Goal: Task Accomplishment & Management: Manage account settings

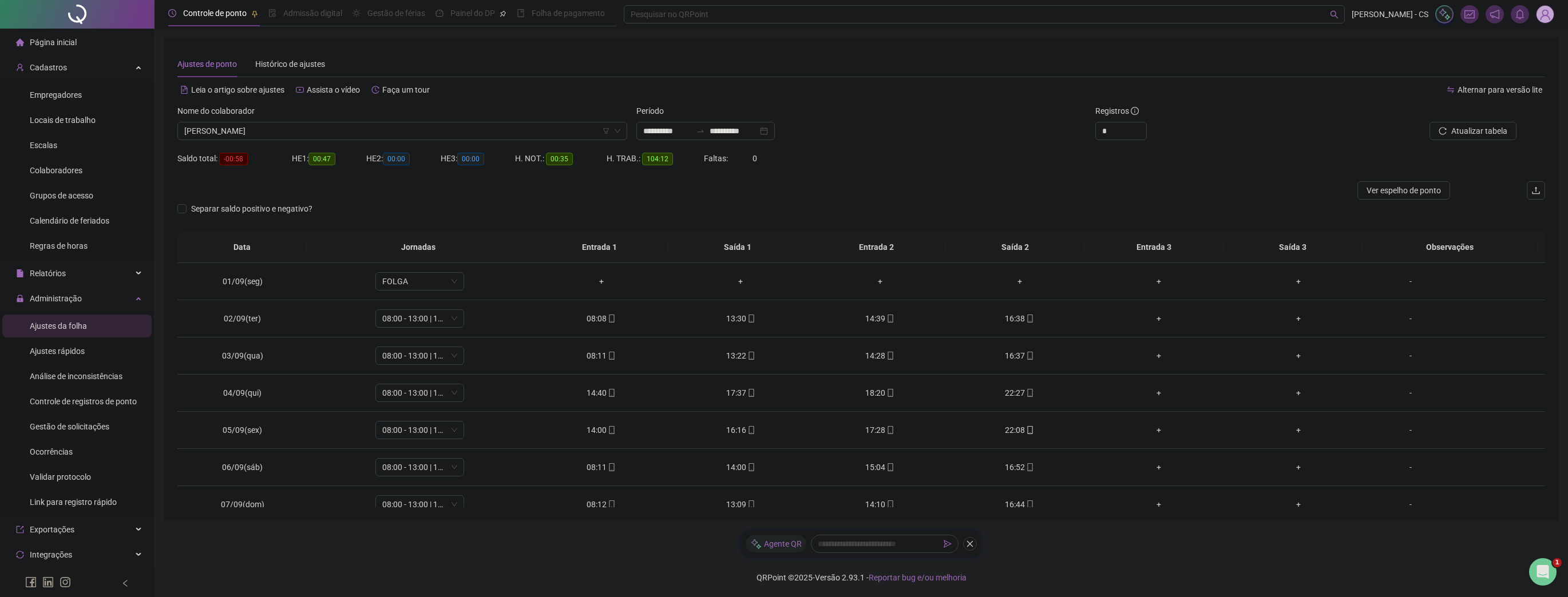
scroll to position [386, 0]
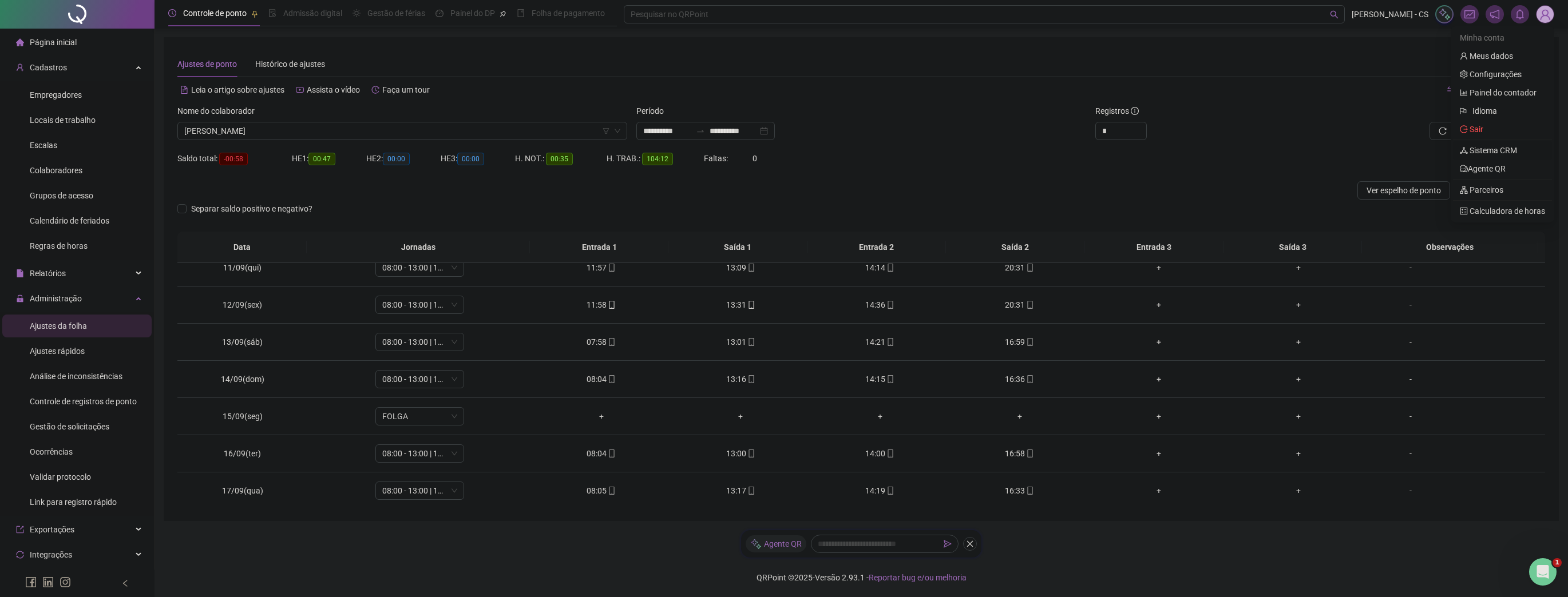
click at [1501, 151] on link "Sistema CRM" at bounding box center [1488, 150] width 57 height 9
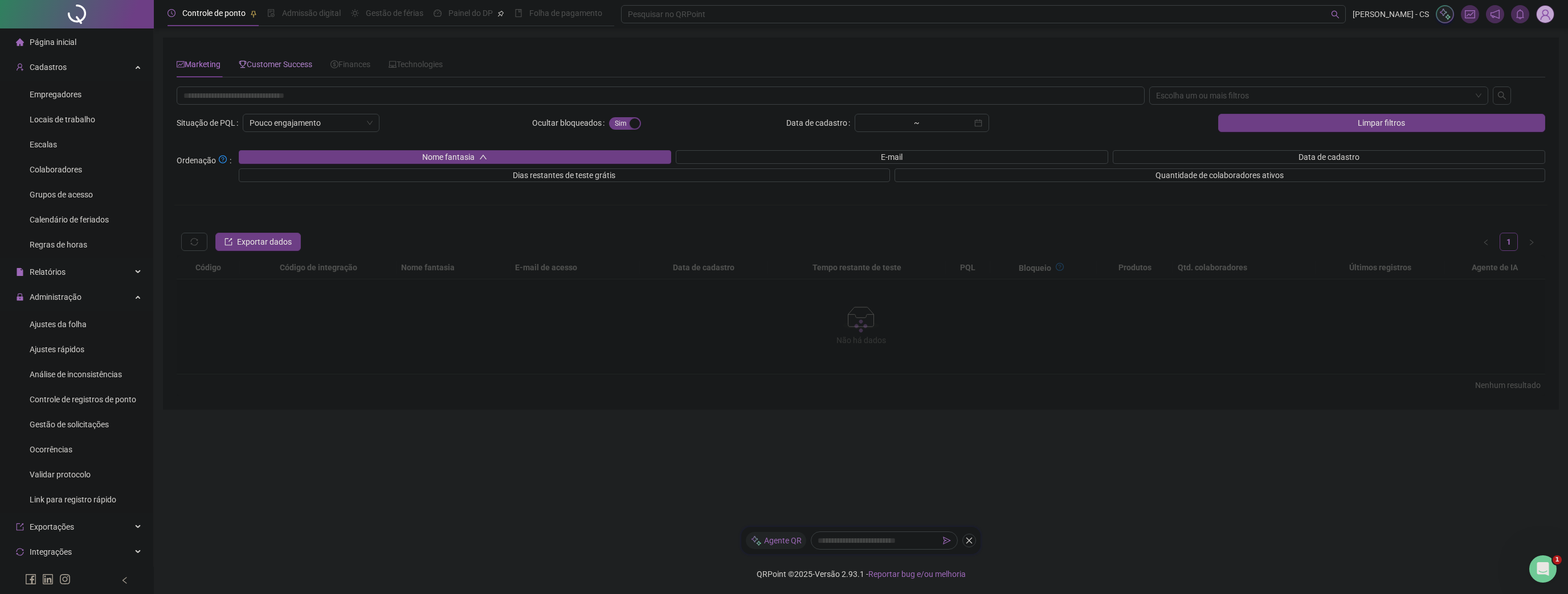
click at [289, 68] on span "Customer Success" at bounding box center [276, 64] width 73 height 9
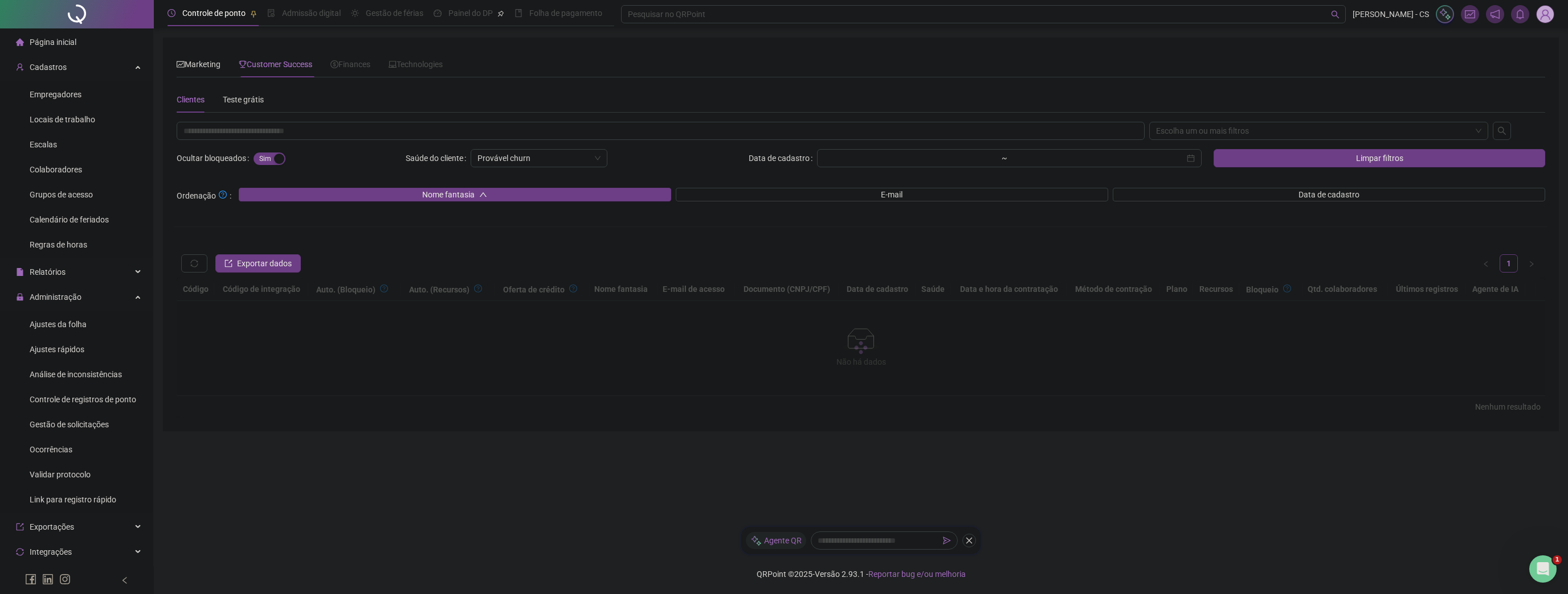
click at [266, 140] on div at bounding box center [660, 130] width 972 height 18
click at [271, 134] on input "text" at bounding box center [660, 130] width 968 height 18
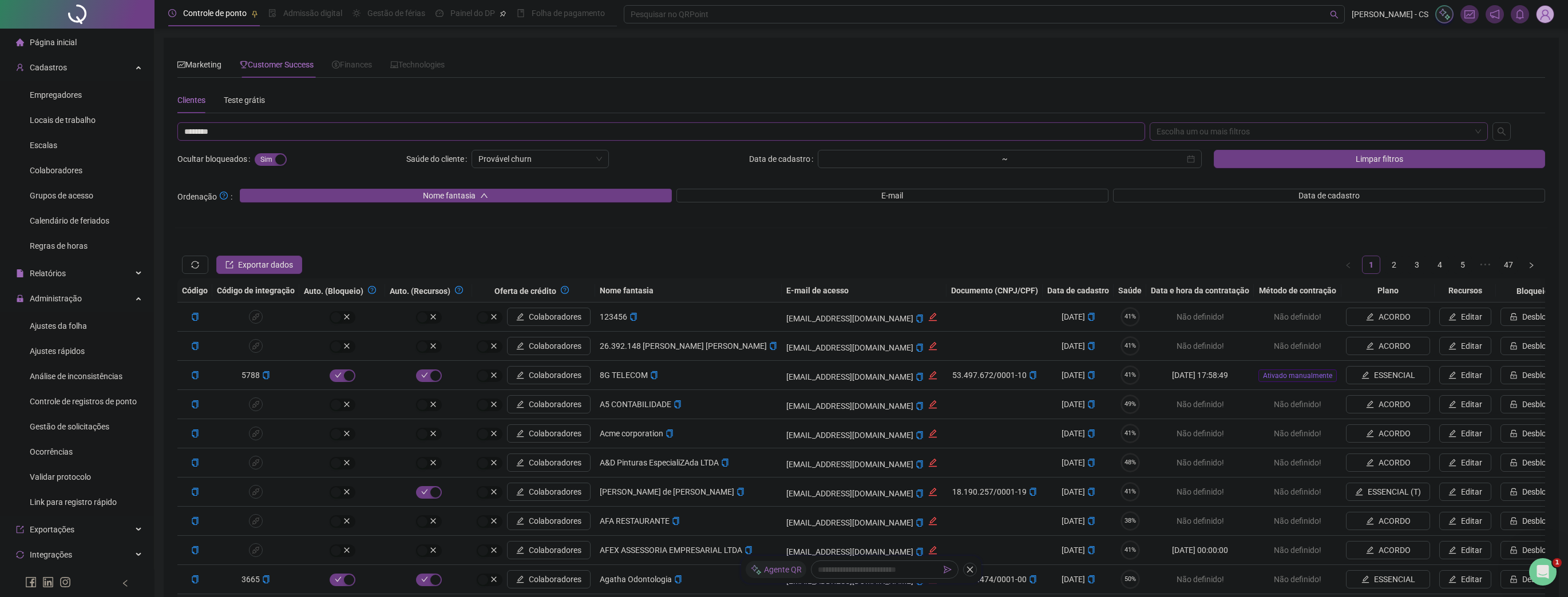
click at [1196, 130] on div "Escolha um ou mais filtros" at bounding box center [1319, 131] width 339 height 18
type input "********"
click at [1184, 191] on div "CNPJ/CPF" at bounding box center [1319, 191] width 320 height 12
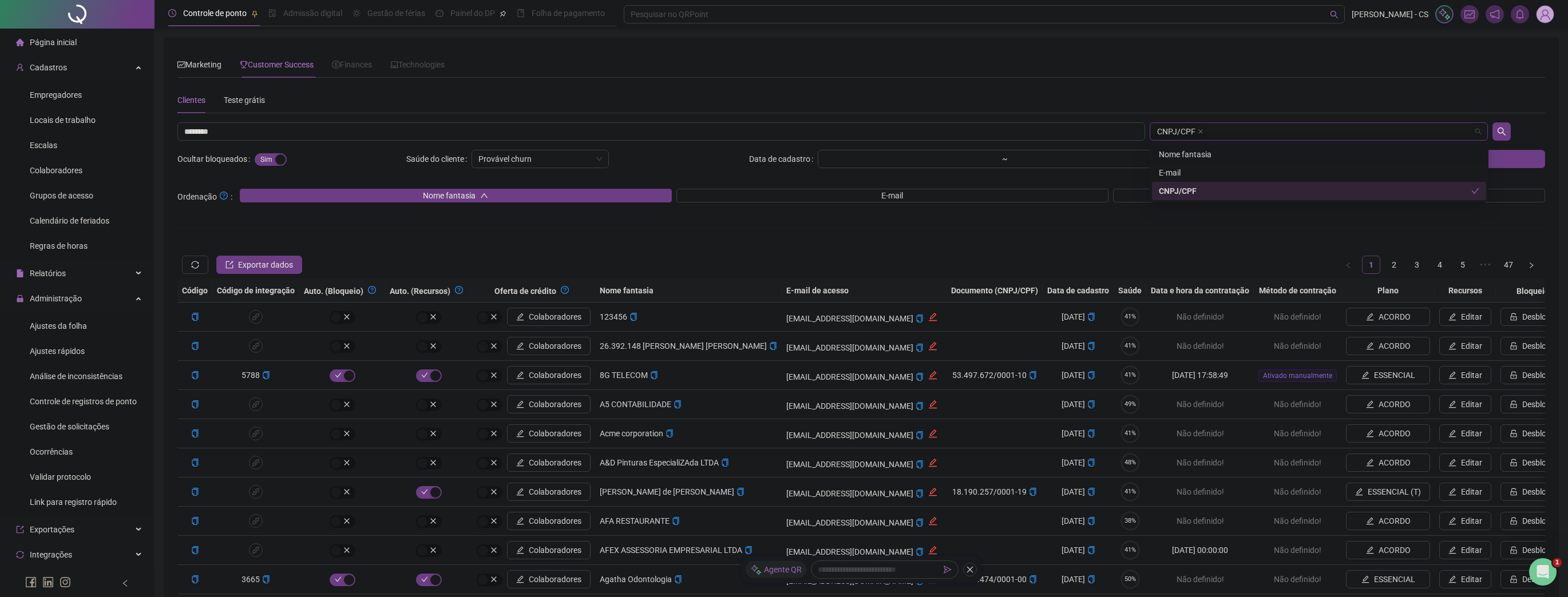
click at [1239, 153] on div "Nome fantasia" at bounding box center [1319, 154] width 320 height 12
click at [1198, 130] on icon "close" at bounding box center [1201, 132] width 6 height 6
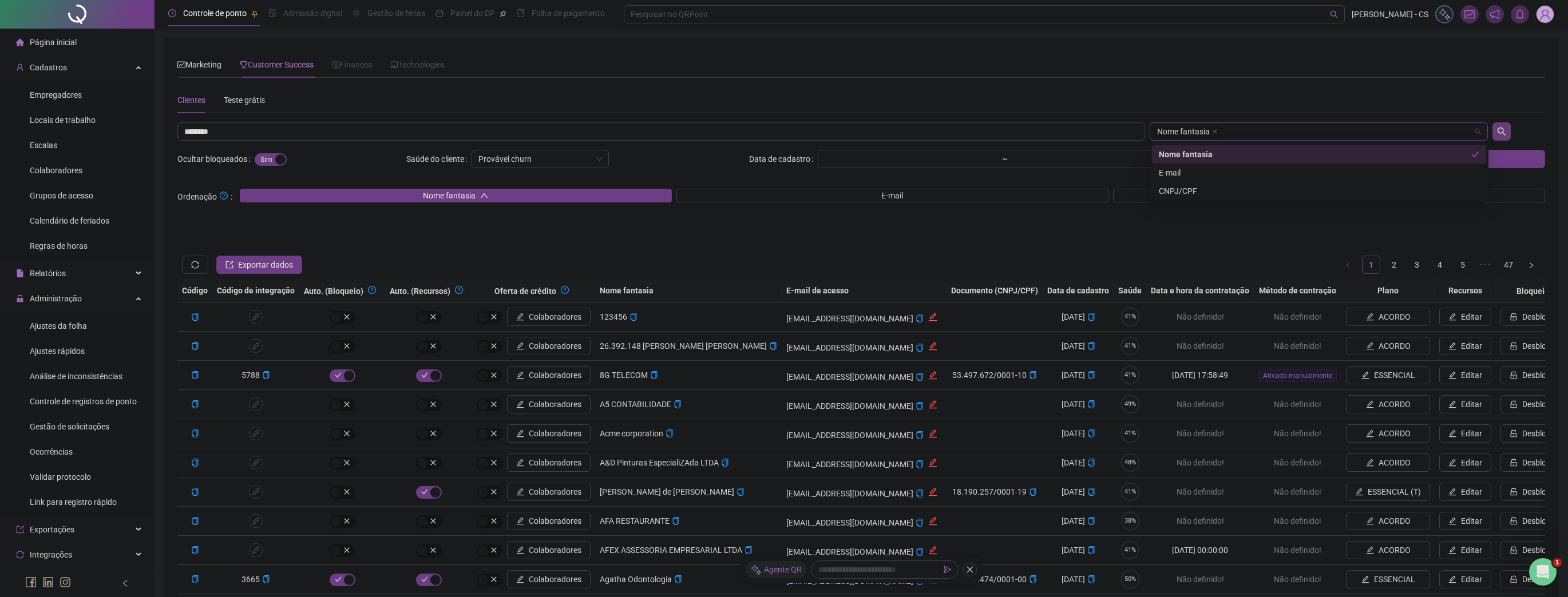
click at [1496, 125] on button "button" at bounding box center [1501, 131] width 18 height 18
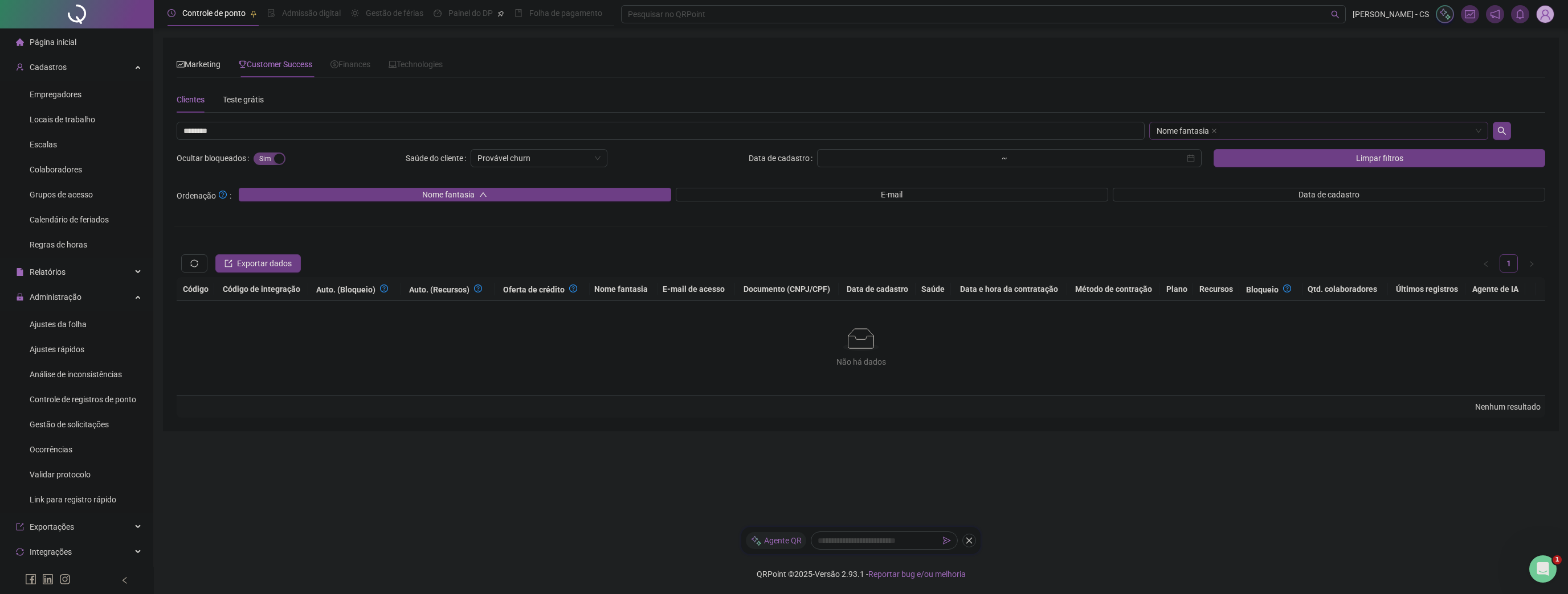
click at [262, 155] on span "Sim Não" at bounding box center [269, 158] width 32 height 12
click at [1269, 164] on button "Limpar filtros" at bounding box center [1379, 157] width 332 height 18
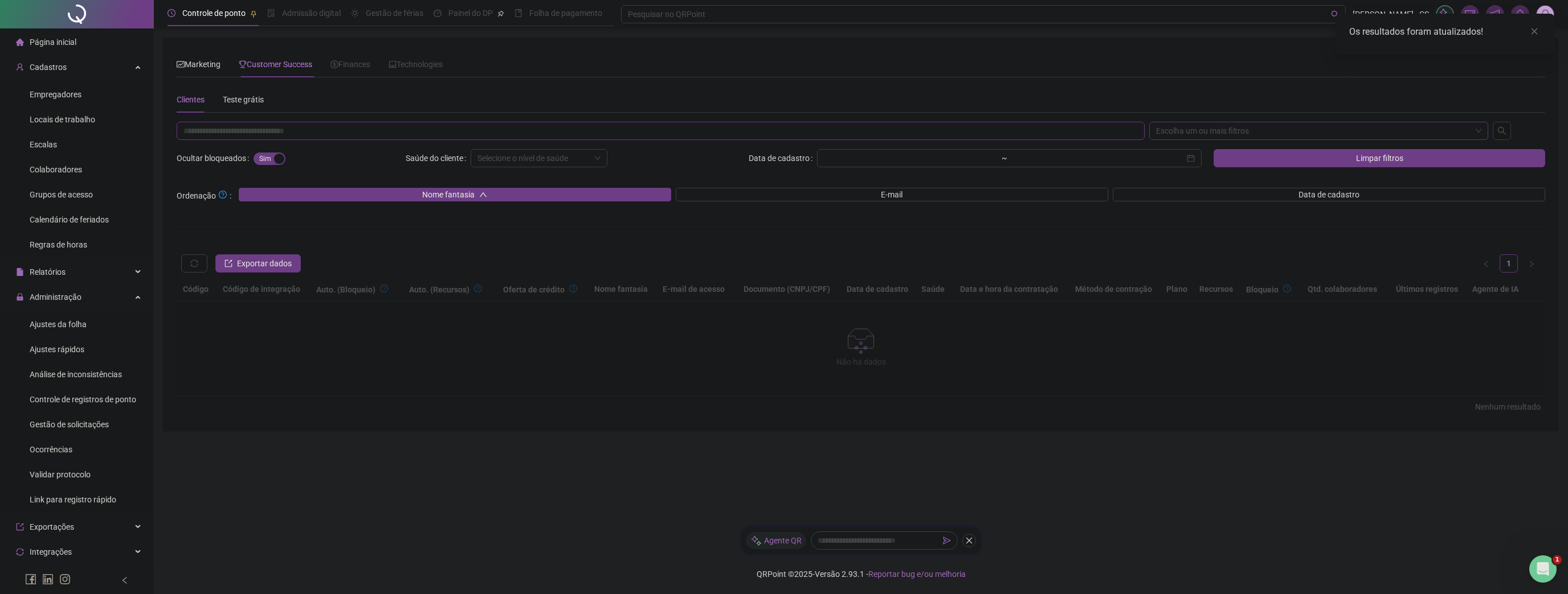
click at [684, 129] on input "text" at bounding box center [660, 130] width 968 height 18
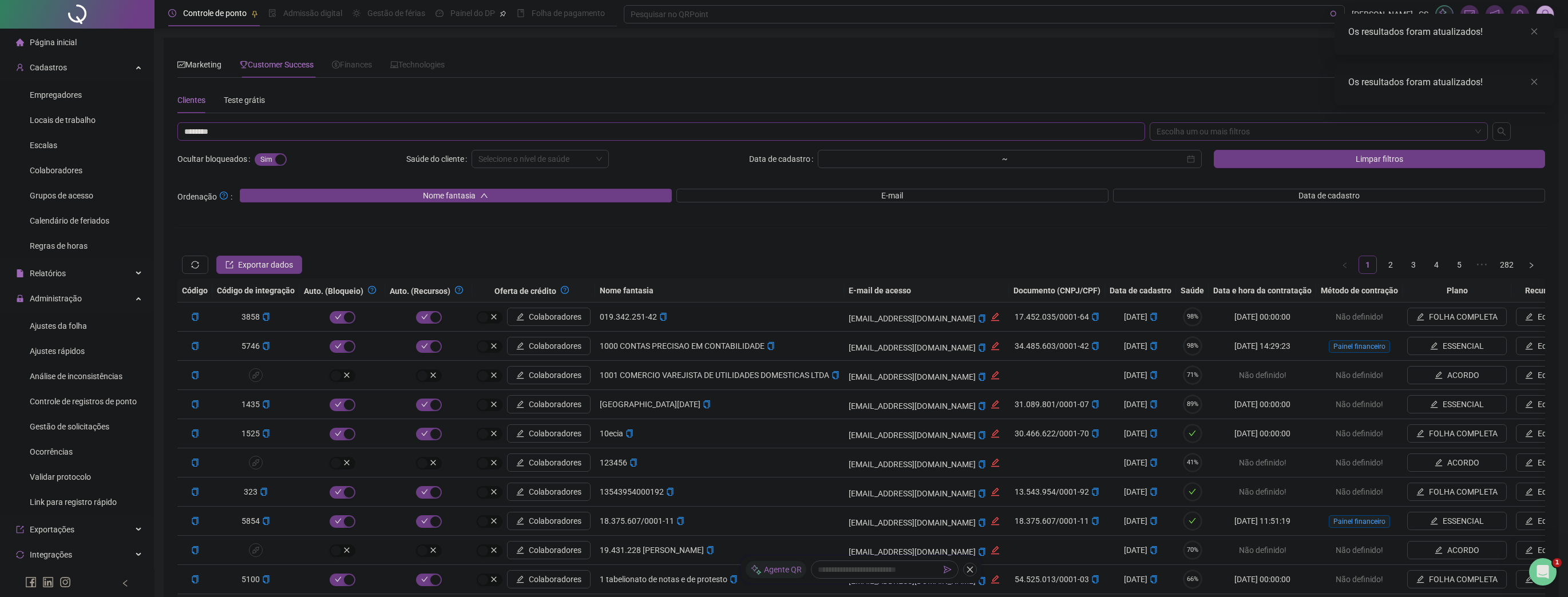
type input "********"
click at [1206, 141] on div "******** Escolha um ou mais filtros Ocultar bloqueados Sim Não Saúde do cliente…" at bounding box center [861, 369] width 1372 height 494
click at [1207, 133] on div "Escolha um ou mais filtros" at bounding box center [1319, 131] width 339 height 18
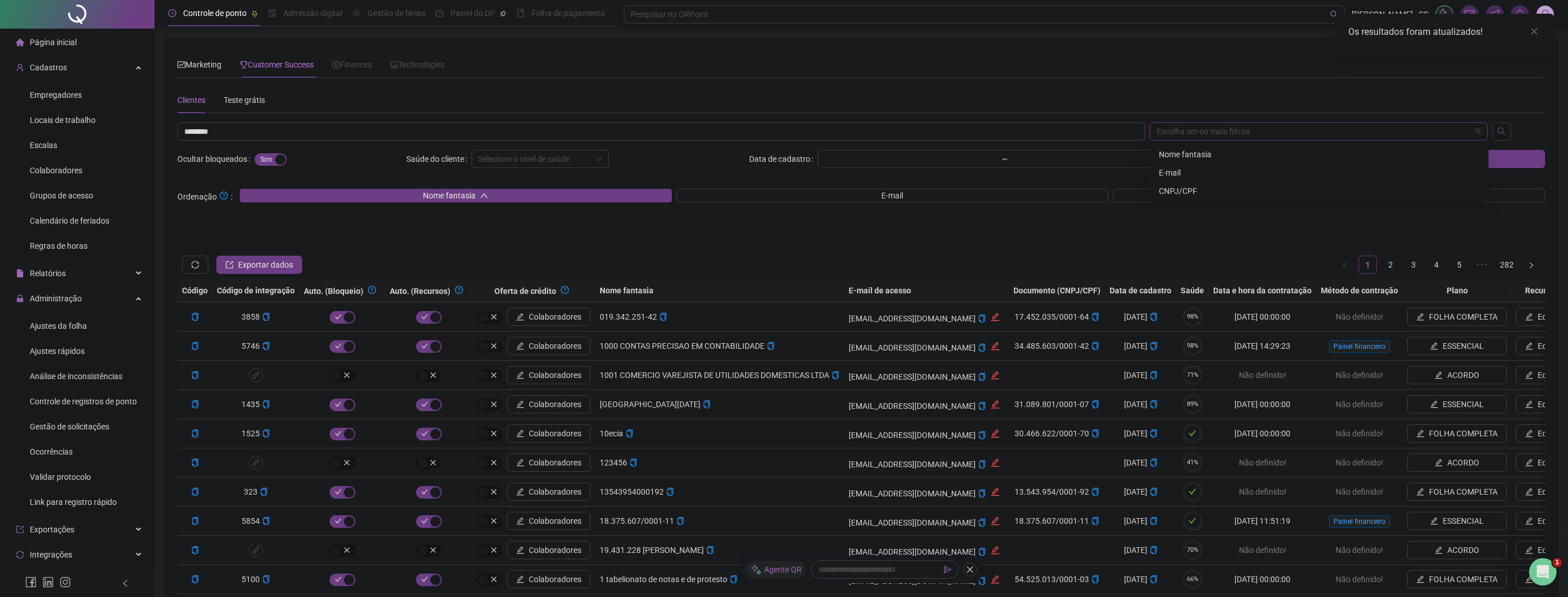
click at [1200, 158] on div "Nome fantasia" at bounding box center [1319, 154] width 320 height 12
click at [1510, 132] on button "button" at bounding box center [1501, 131] width 18 height 18
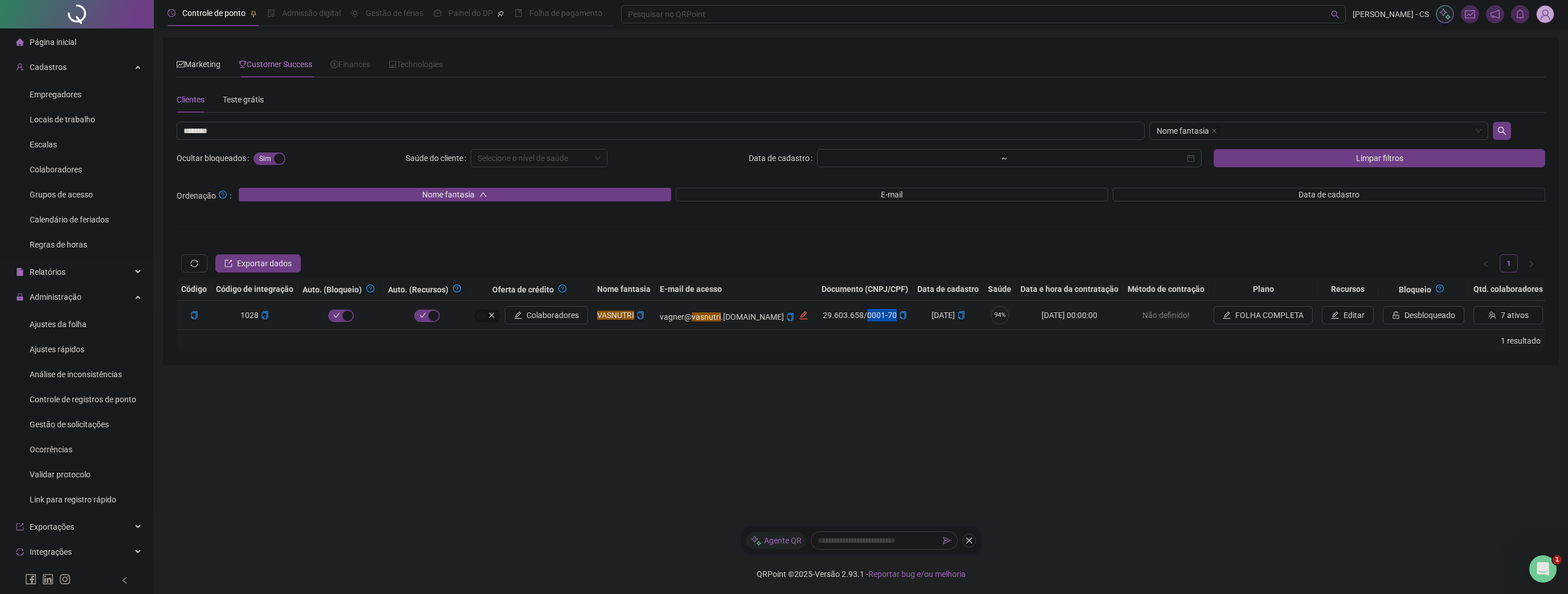
drag, startPoint x: 822, startPoint y: 329, endPoint x: 857, endPoint y: 326, distance: 35.1
click at [857, 326] on td "29.603.658/0001-70" at bounding box center [864, 316] width 96 height 29
click at [1249, 310] on span "FOLHA COMPLETA" at bounding box center [1269, 315] width 68 height 12
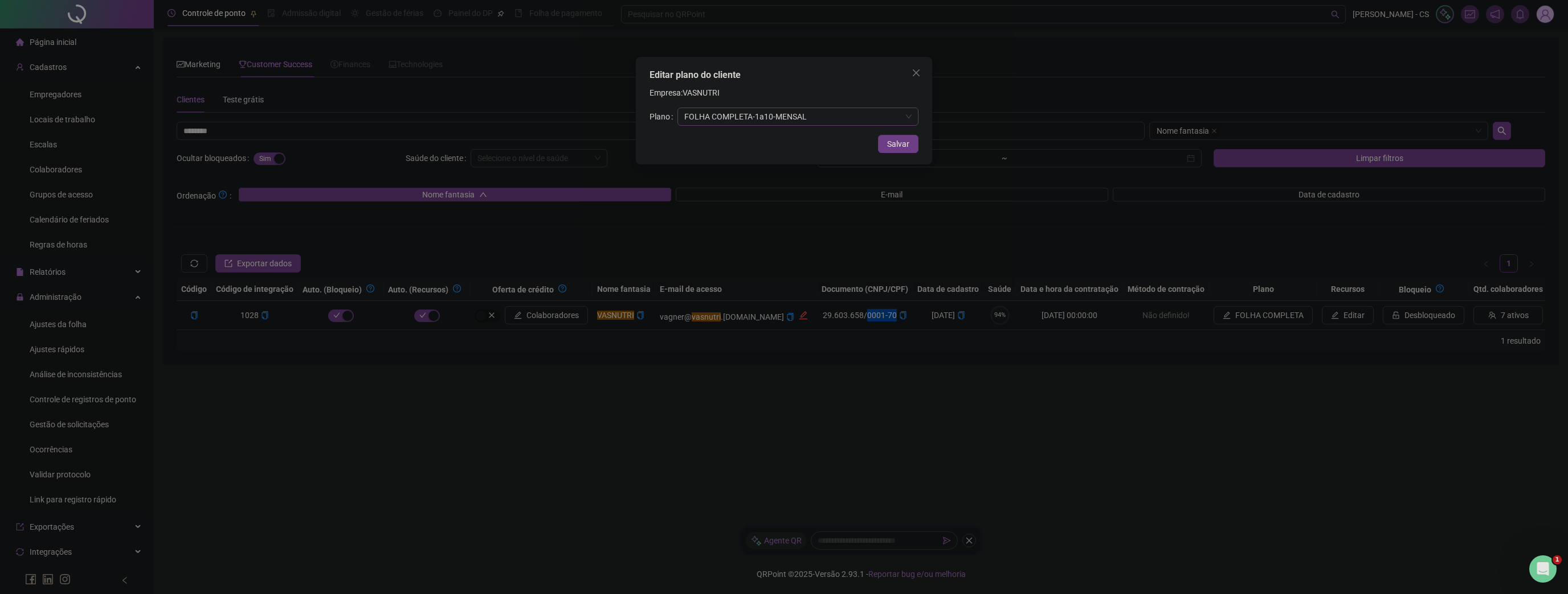
click at [786, 124] on span "FOLHA COMPLETA - 1 a 10 - MENSAL" at bounding box center [798, 116] width 227 height 17
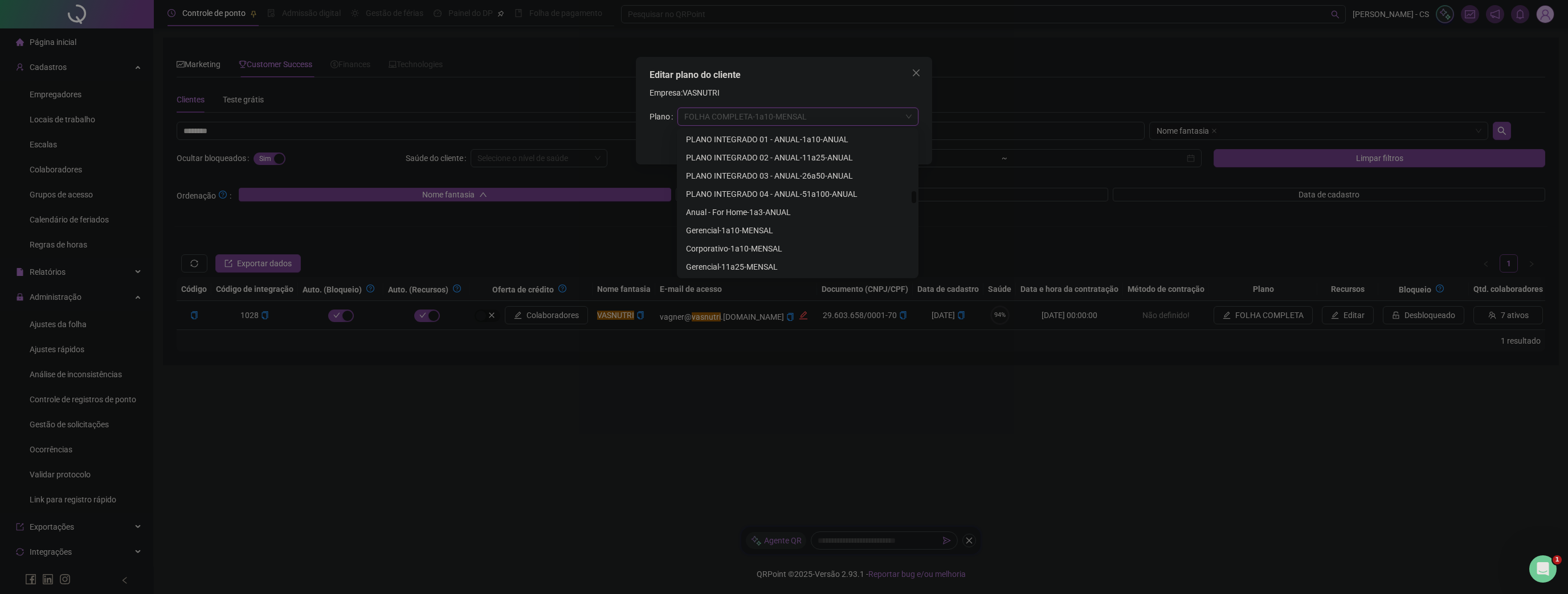
scroll to position [775, 0]
click at [779, 184] on div "Gerencial - 1 a 10 - MENSAL" at bounding box center [797, 185] width 223 height 12
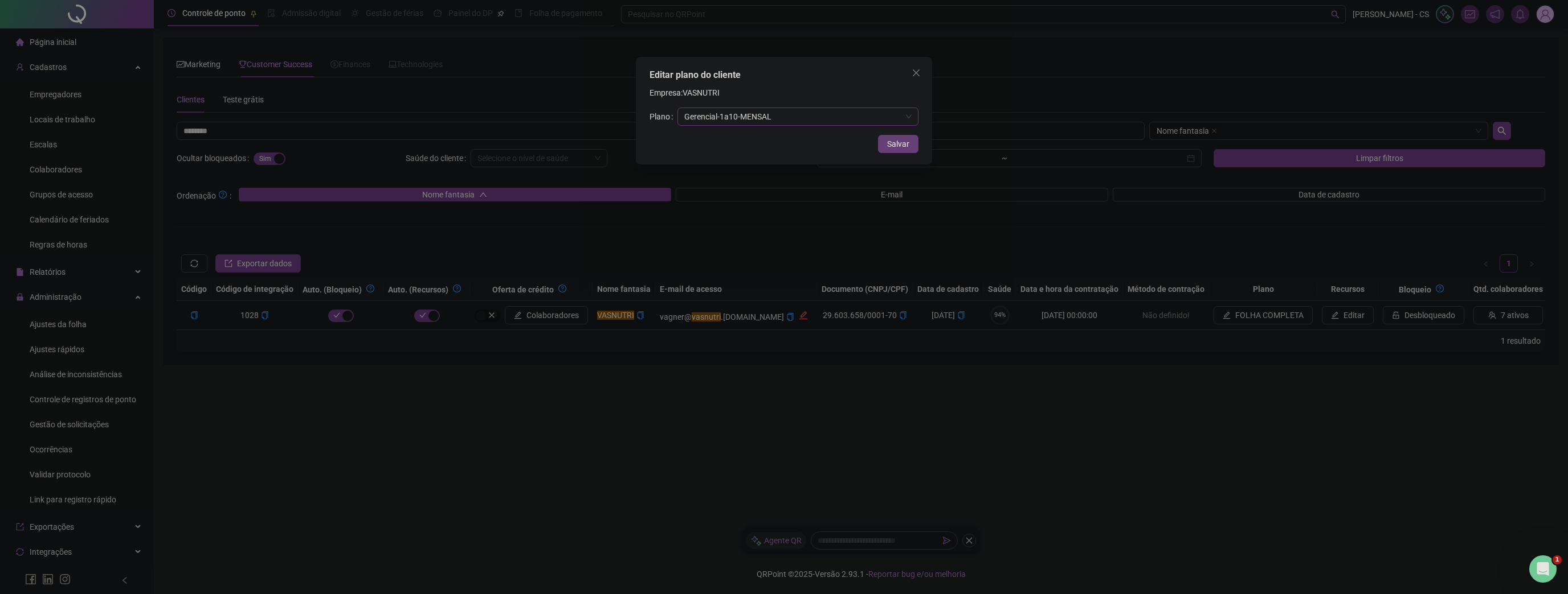
click at [894, 143] on span "Salvar" at bounding box center [898, 144] width 22 height 12
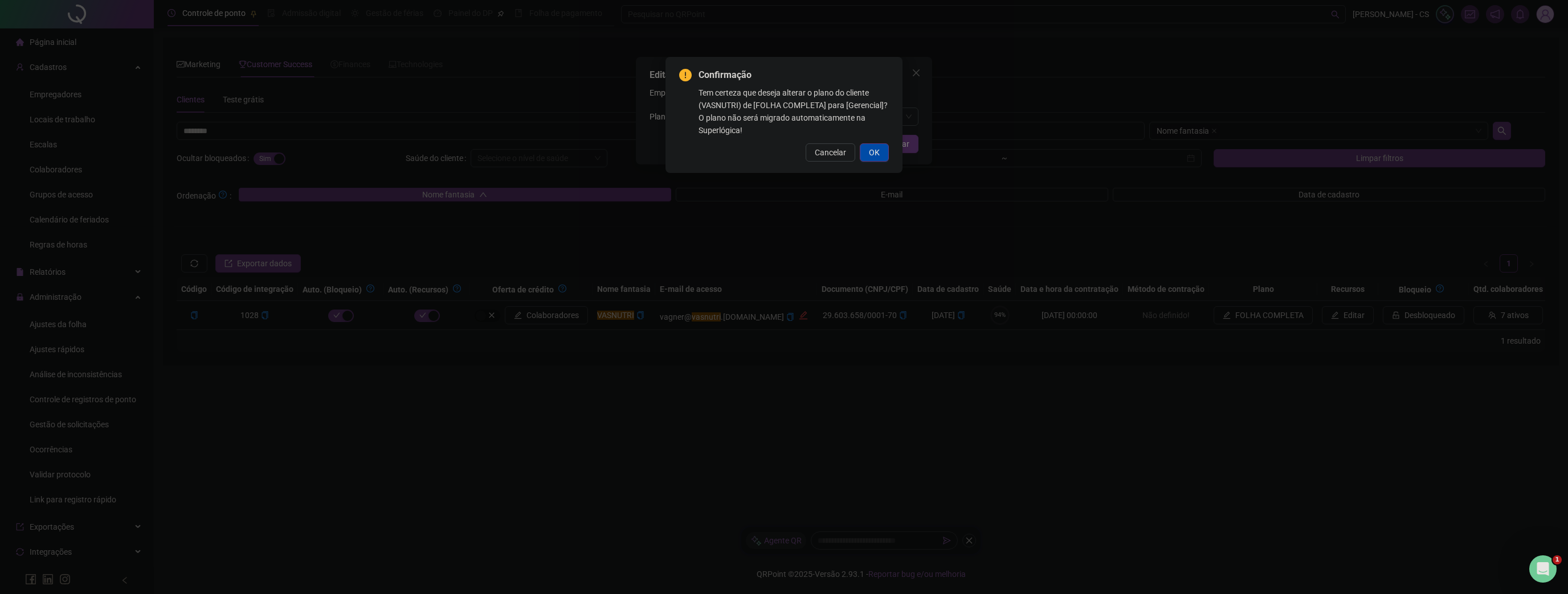
click at [879, 155] on span "OK" at bounding box center [874, 152] width 11 height 12
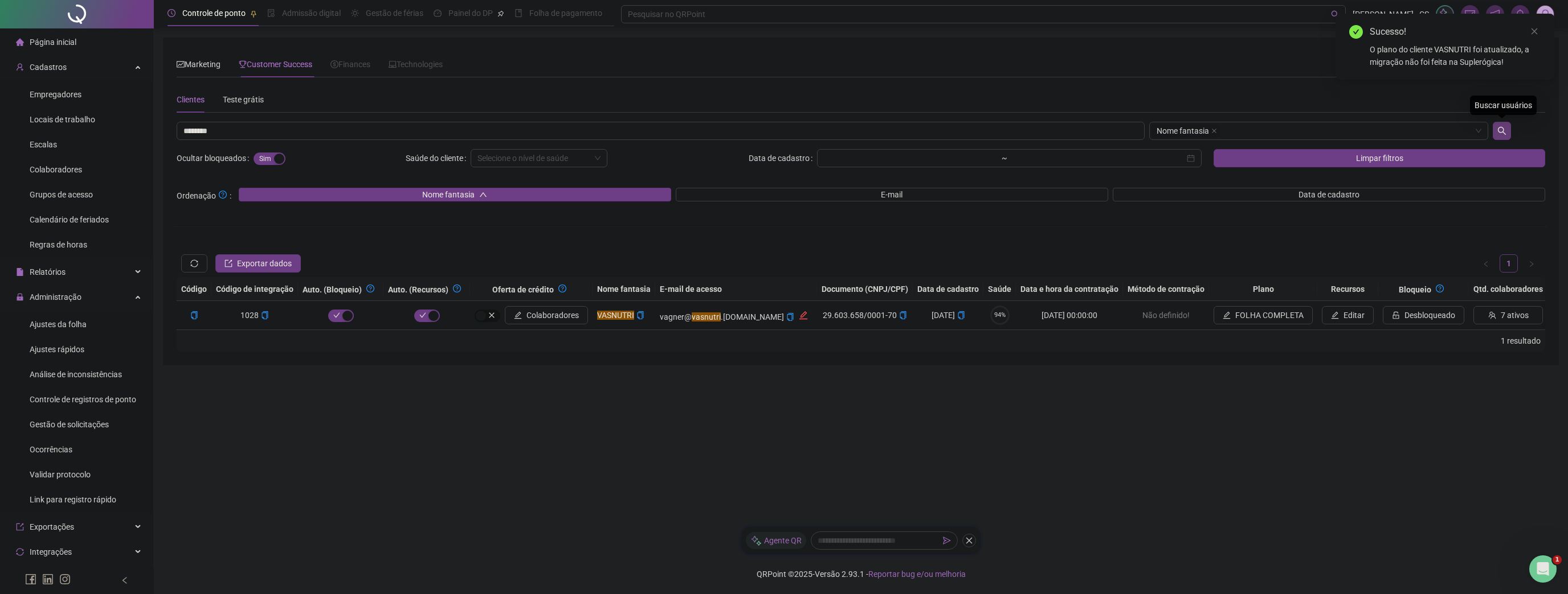
click at [1508, 130] on button "button" at bounding box center [1501, 130] width 18 height 18
click at [1308, 313] on span "Editar" at bounding box center [1318, 315] width 21 height 12
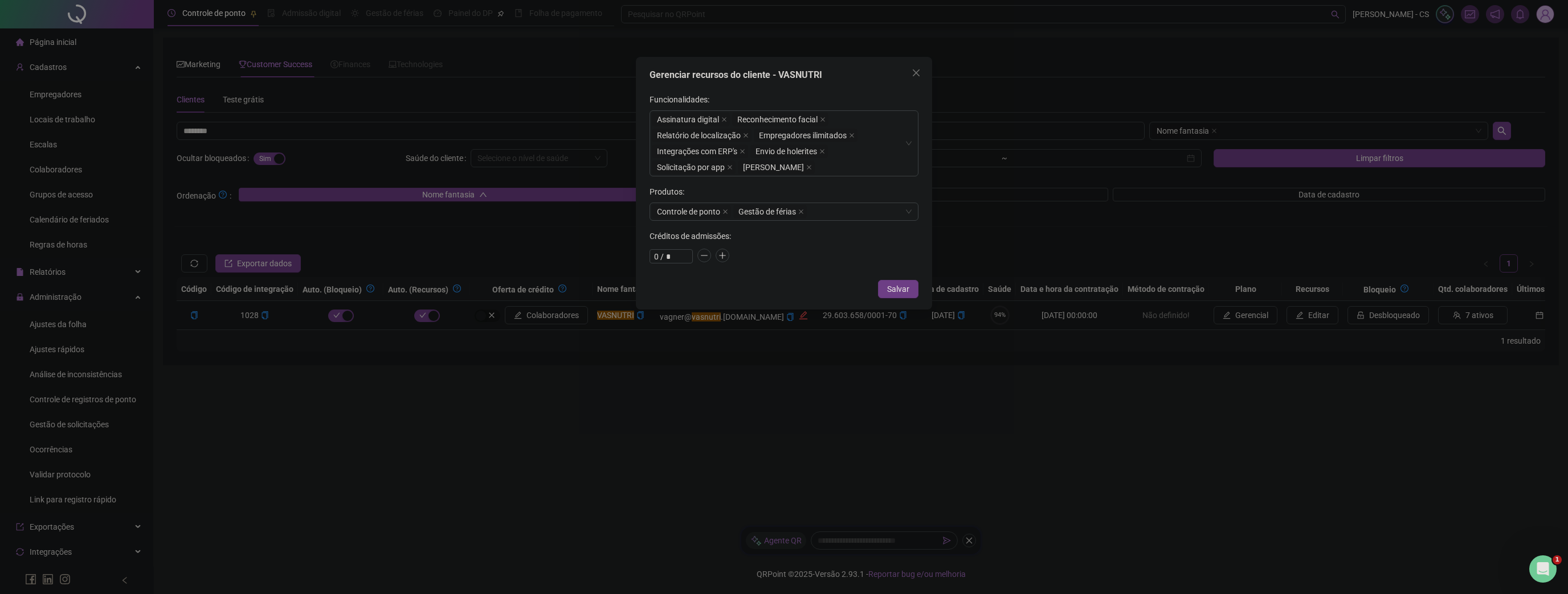
click at [915, 68] on icon "close" at bounding box center [916, 73] width 9 height 9
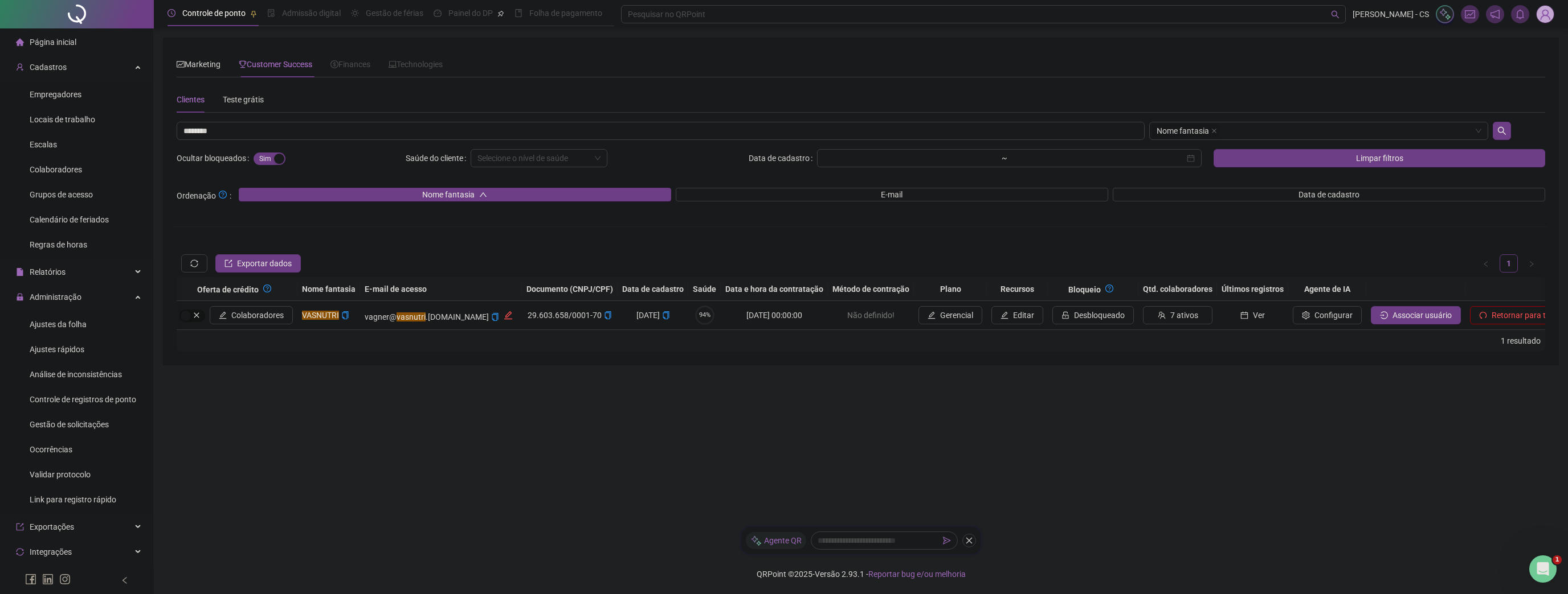
scroll to position [0, 0]
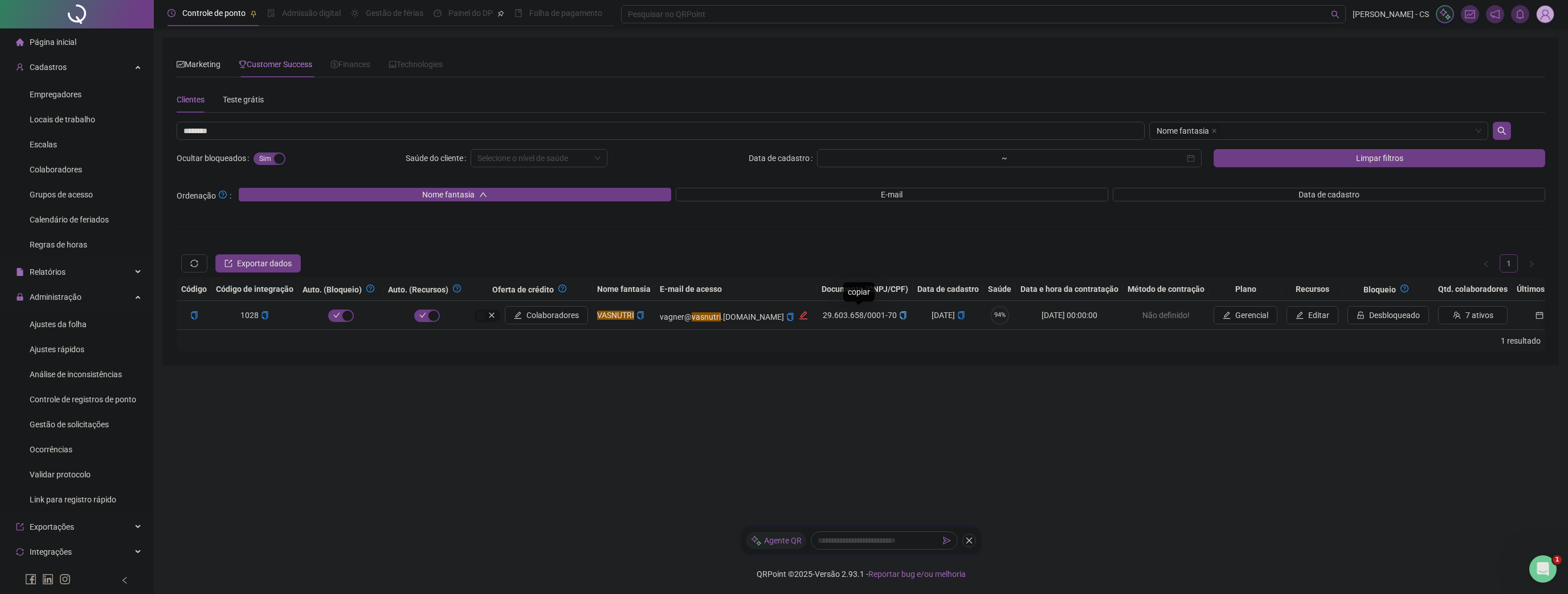
click at [899, 312] on icon "copy" at bounding box center [902, 315] width 8 height 8
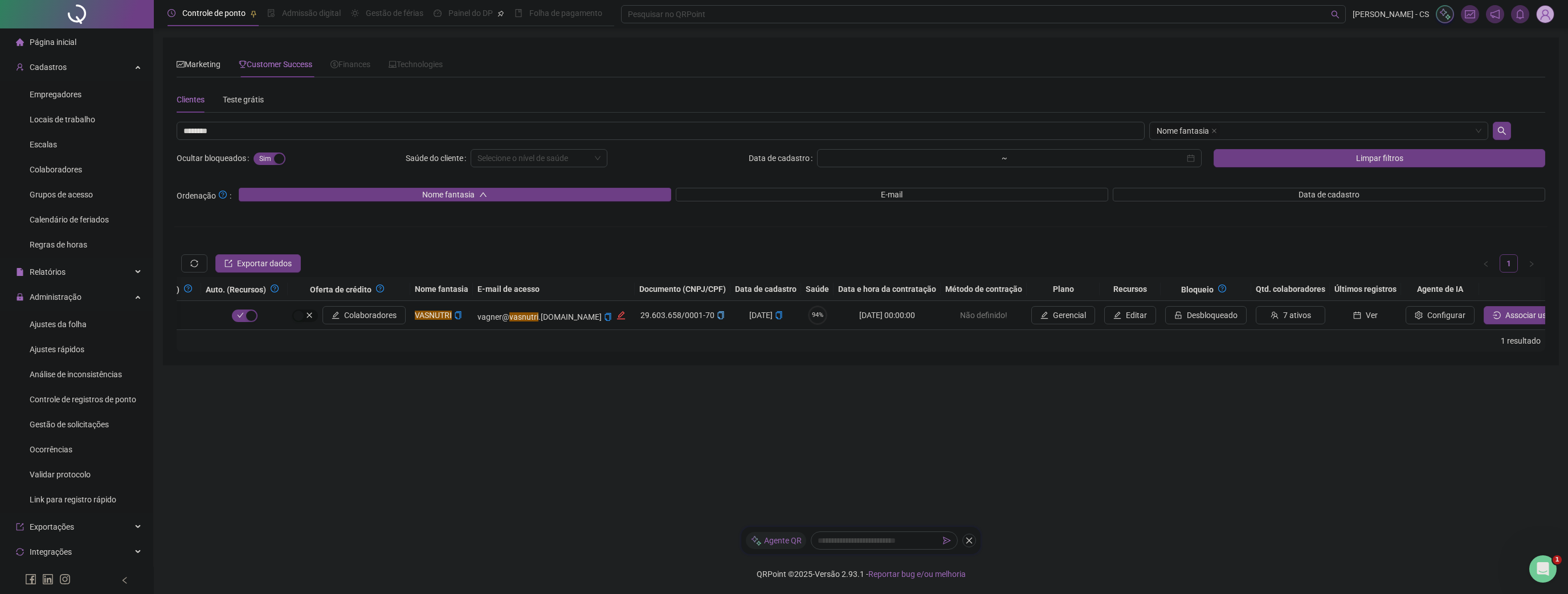
scroll to position [0, 219]
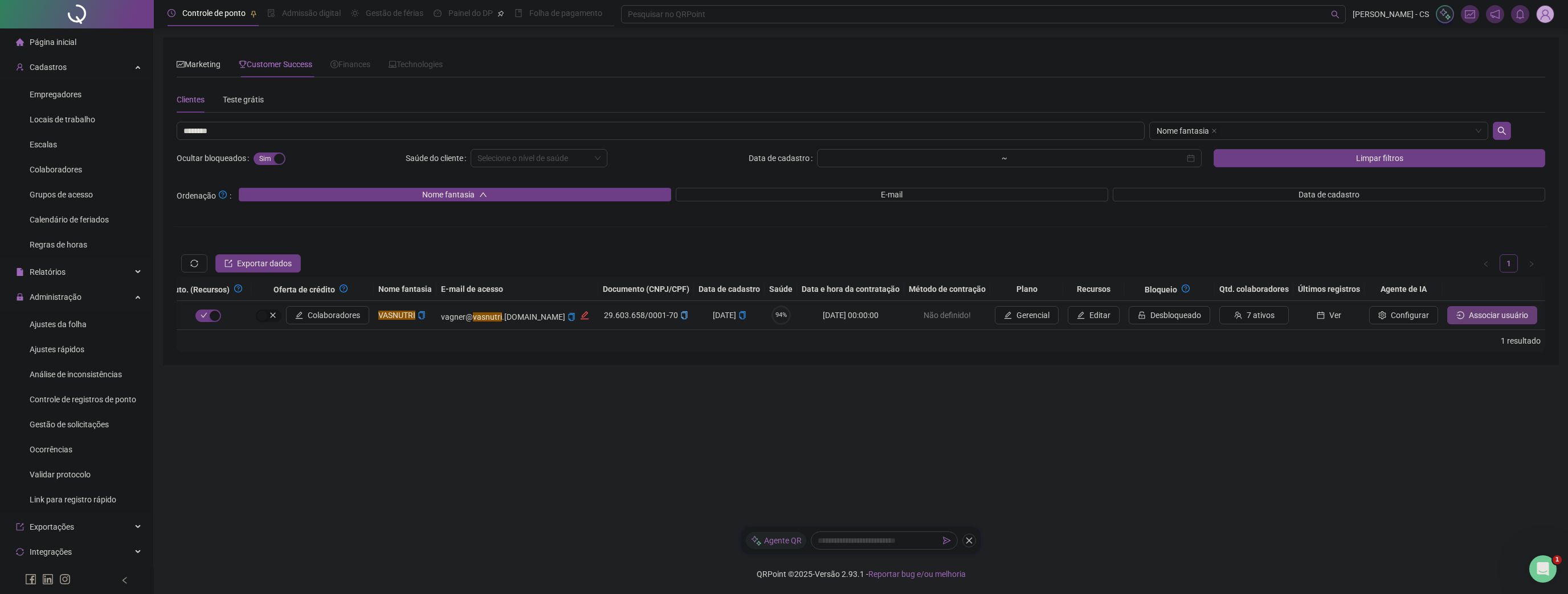
click at [1469, 309] on span "Associar usuário" at bounding box center [1498, 315] width 59 height 12
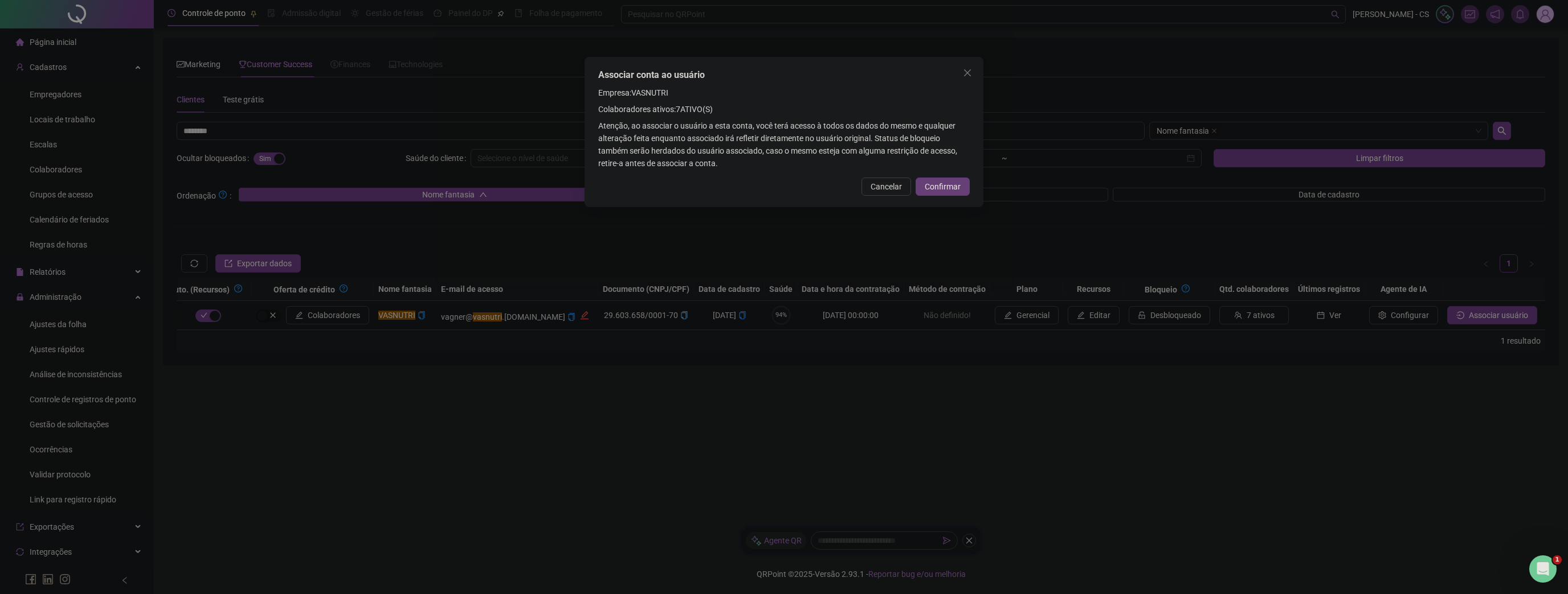
click at [953, 188] on span "Confirmar" at bounding box center [943, 186] width 36 height 12
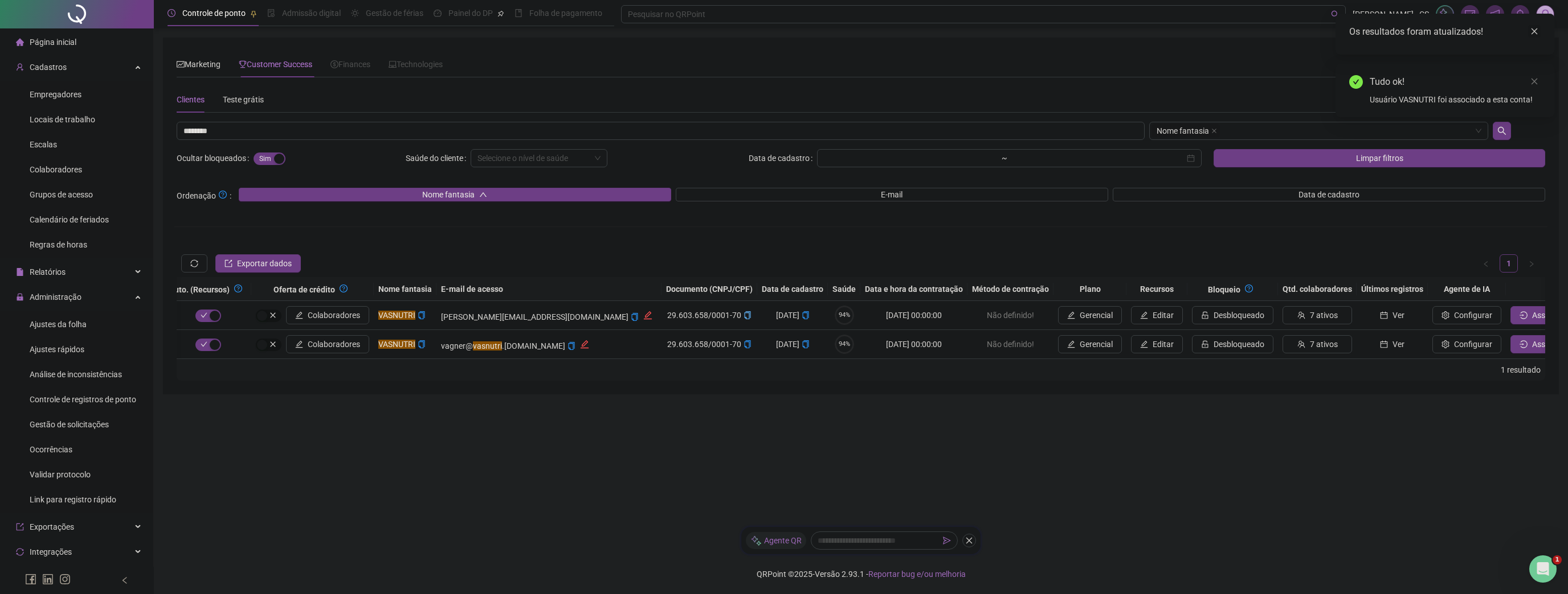
click at [1533, 35] on link "Close" at bounding box center [1533, 31] width 12 height 12
click at [1536, 35] on link "Close" at bounding box center [1533, 31] width 12 height 12
click at [1540, 8] on img at bounding box center [1545, 14] width 17 height 17
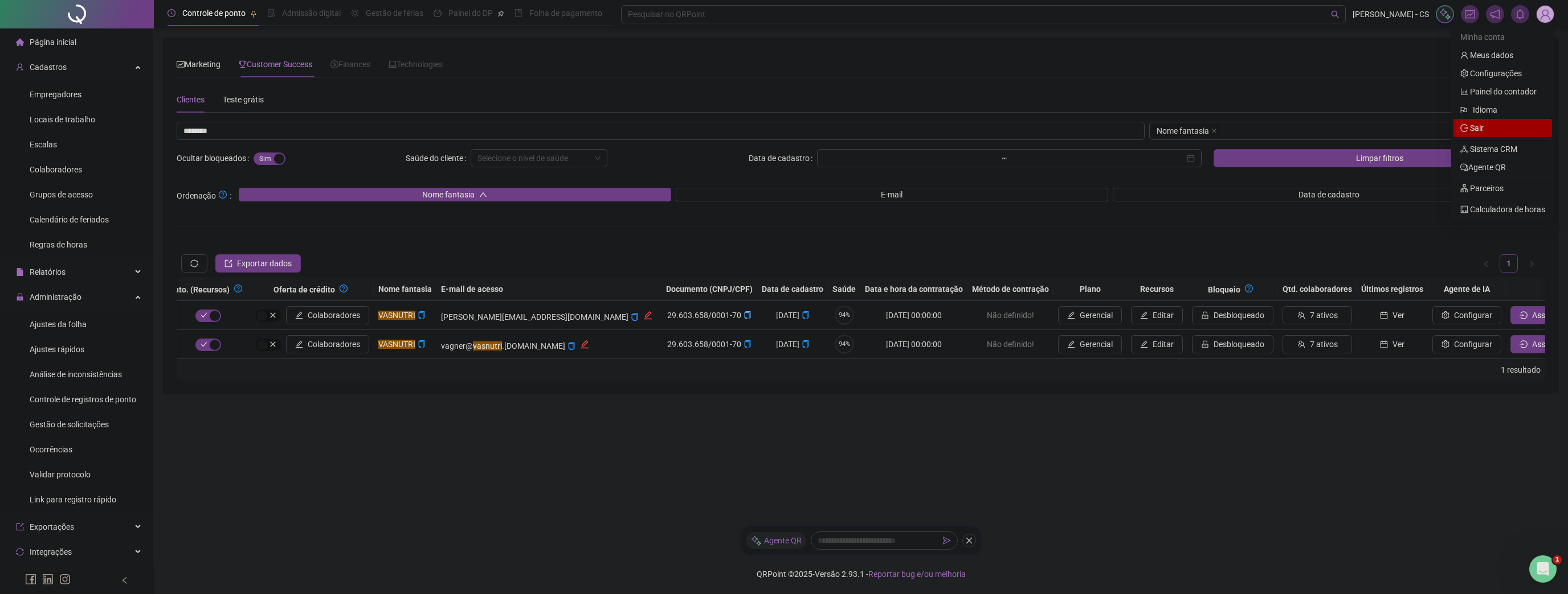
click at [1498, 129] on span "Sair" at bounding box center [1503, 127] width 85 height 12
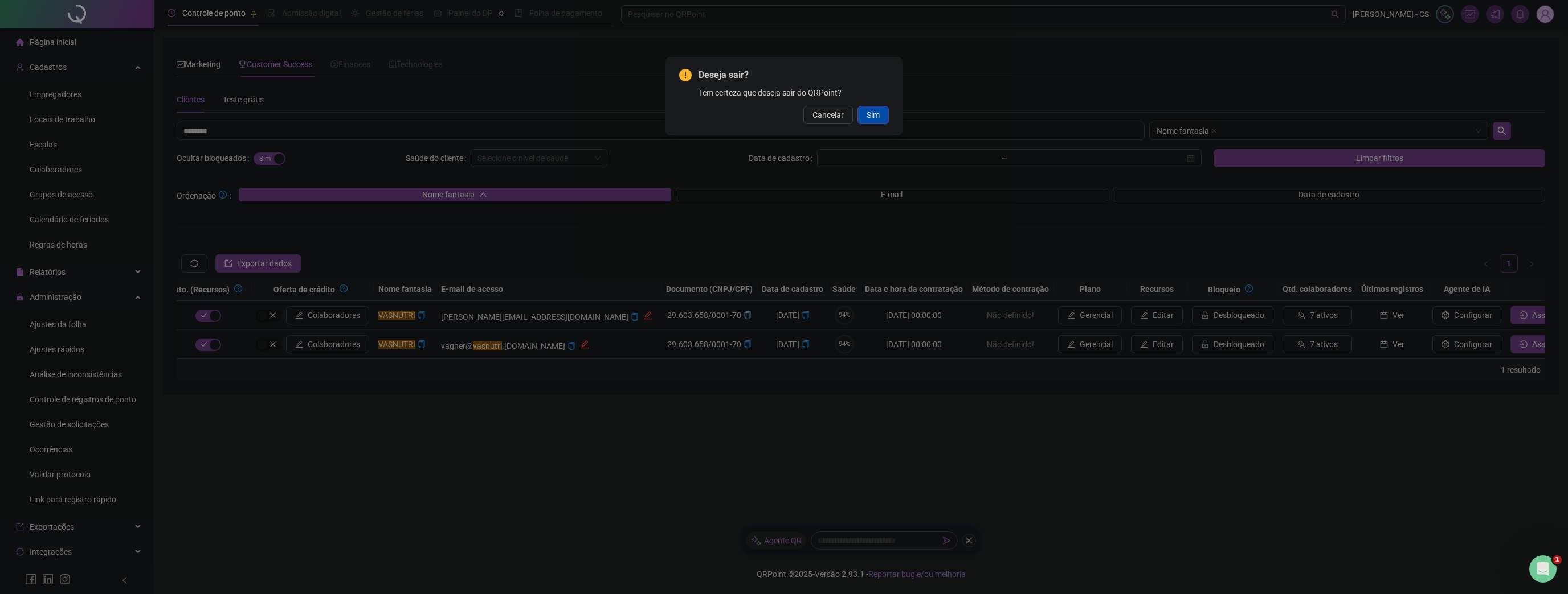
click at [879, 118] on span "Sim" at bounding box center [873, 114] width 13 height 12
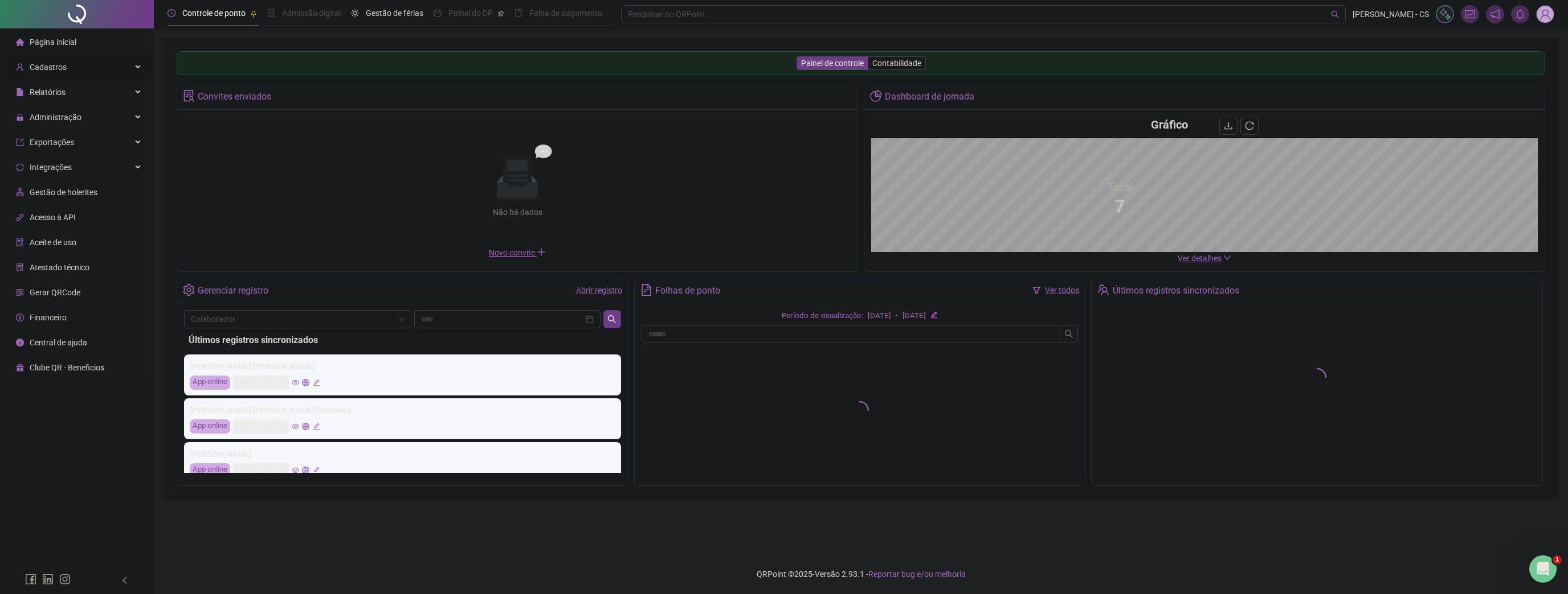
click at [78, 68] on div "Cadastros" at bounding box center [76, 68] width 149 height 23
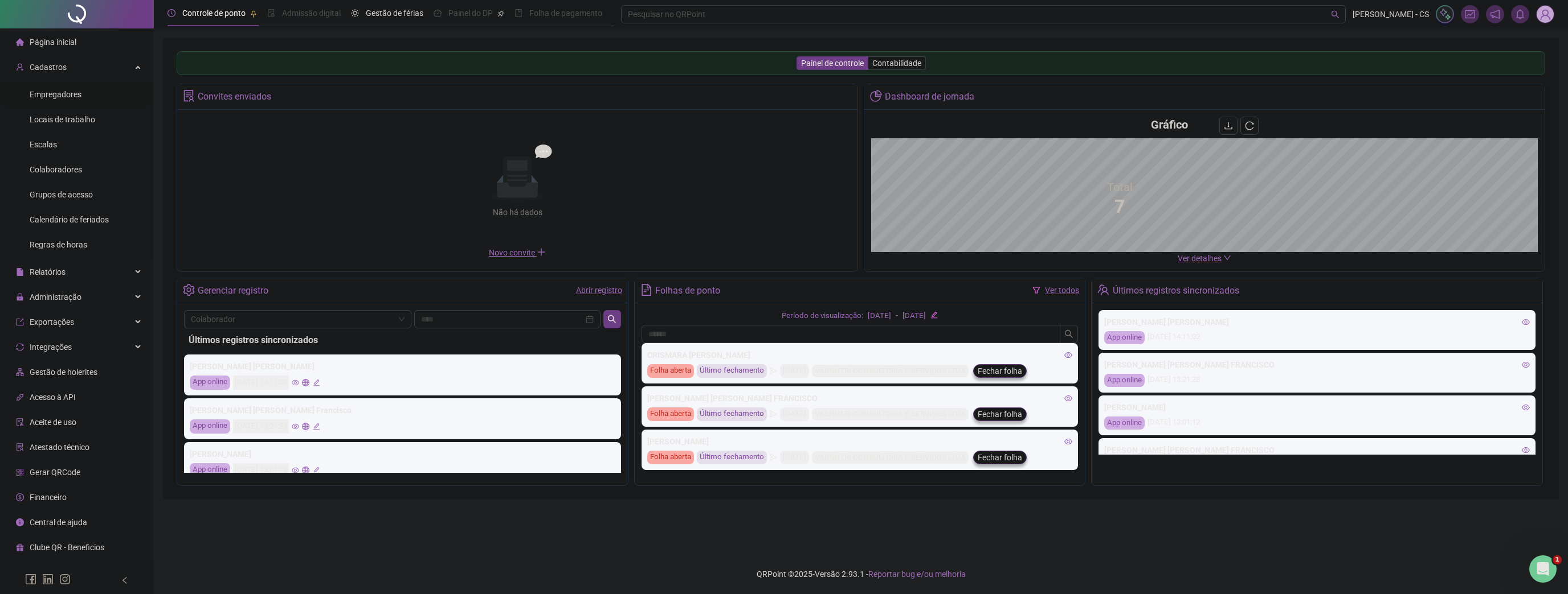
click at [68, 93] on span "Empregadores" at bounding box center [55, 94] width 52 height 9
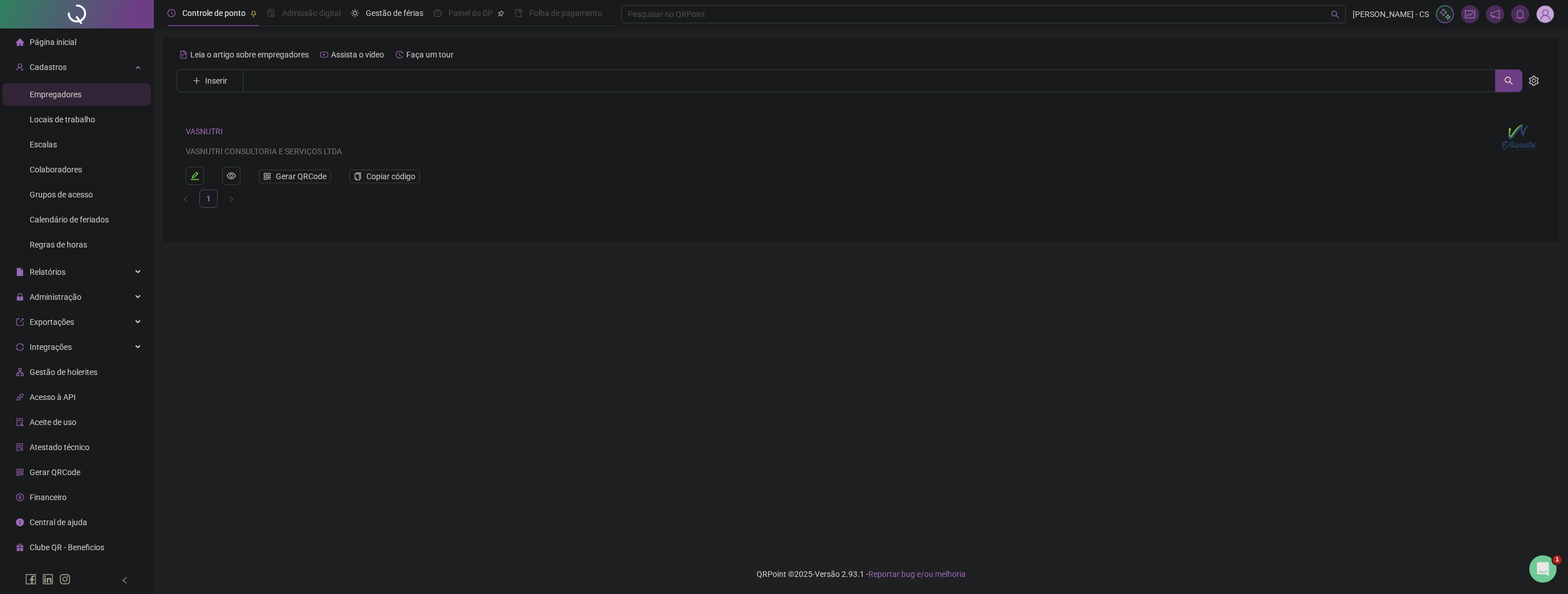
click at [209, 133] on link "VASNUTRI" at bounding box center [204, 132] width 37 height 9
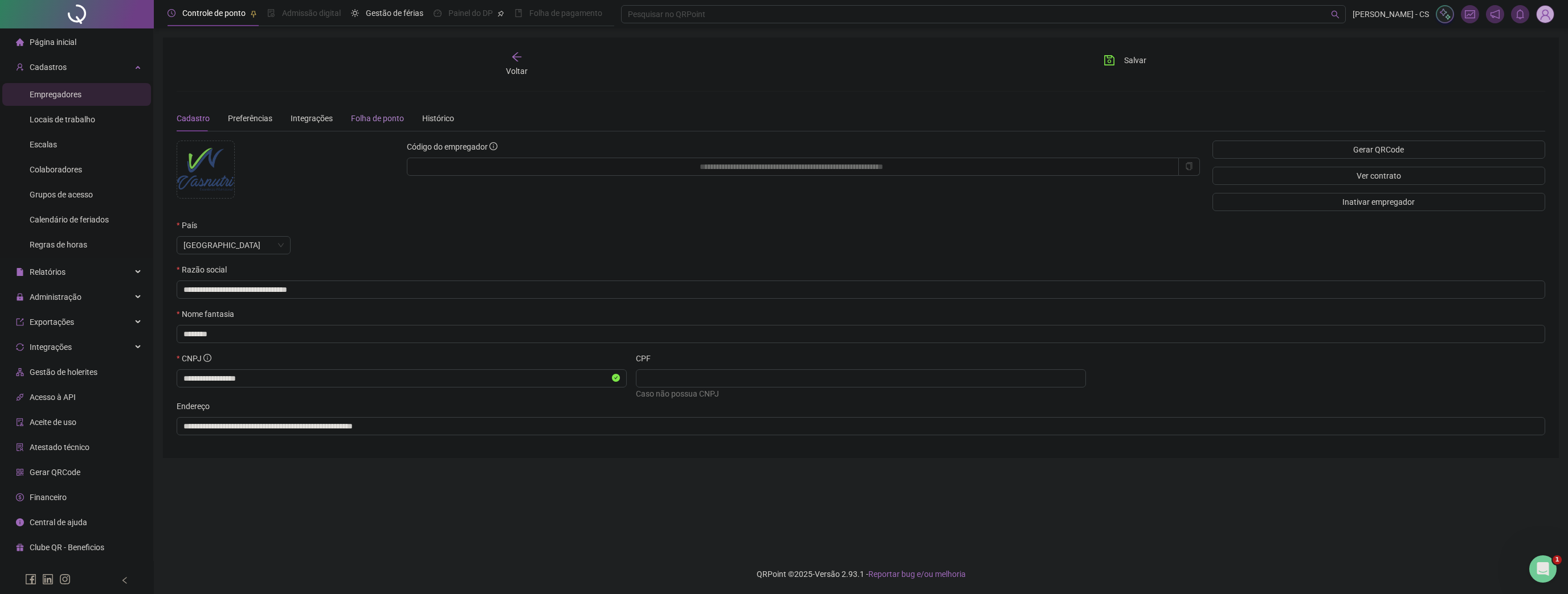
click at [356, 116] on div "Folha de ponto" at bounding box center [378, 118] width 53 height 12
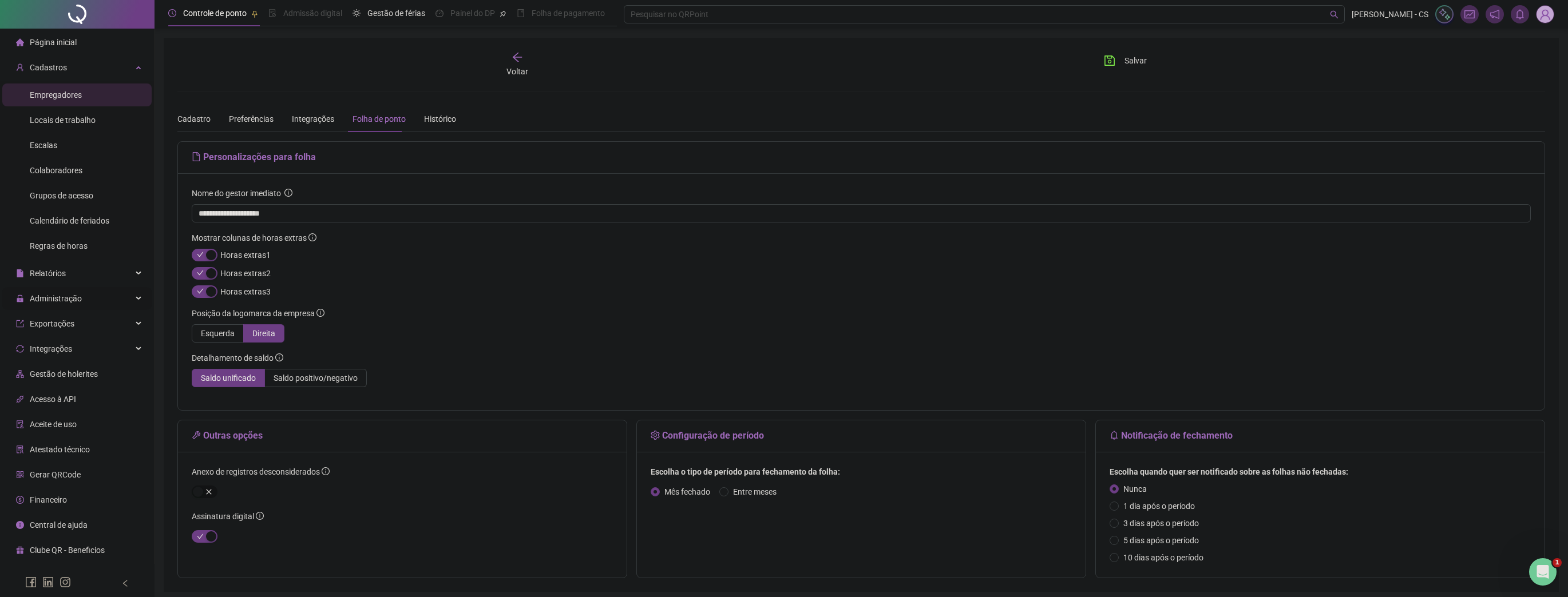
click at [59, 294] on span "Administração" at bounding box center [56, 298] width 52 height 9
click at [61, 329] on span "Ajustes da folha" at bounding box center [58, 326] width 57 height 9
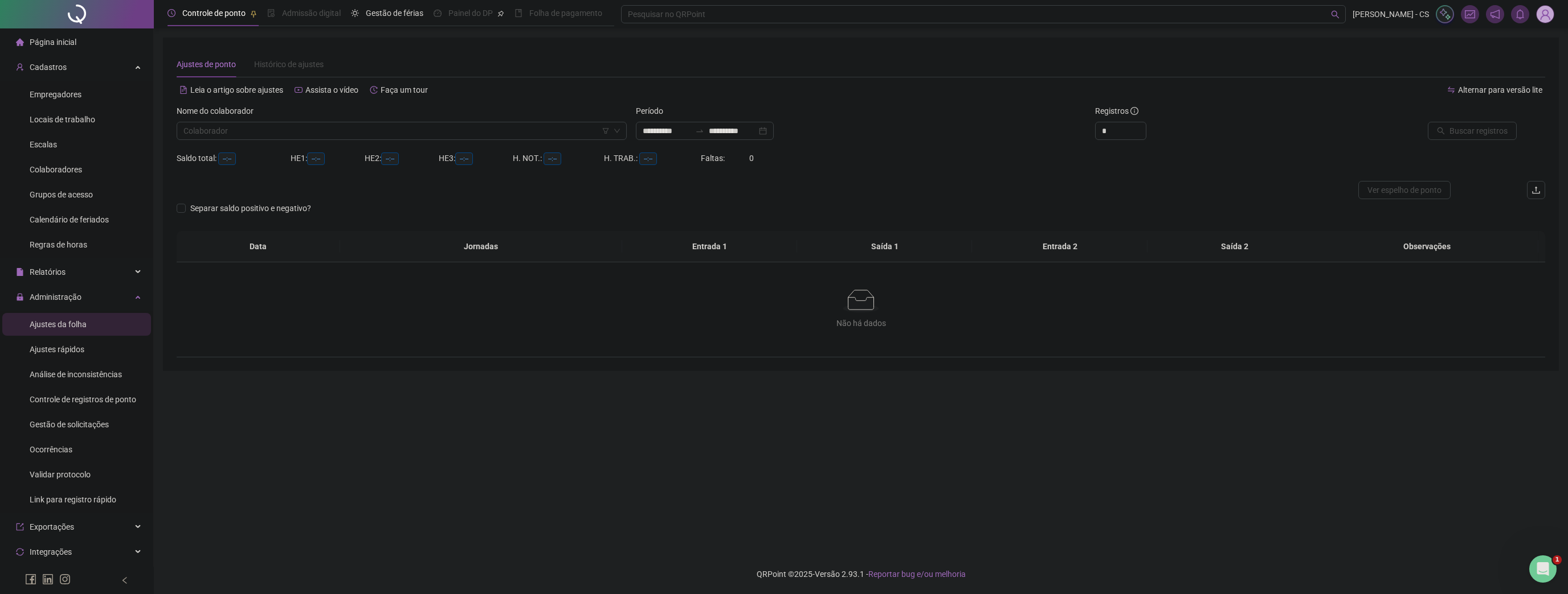
type input "**********"
click at [60, 275] on span "Relatórios" at bounding box center [47, 272] width 36 height 9
drag, startPoint x: 53, startPoint y: 351, endPoint x: 319, endPoint y: 337, distance: 266.4
click at [53, 352] on span "Folha de ponto" at bounding box center [56, 349] width 53 height 9
